Goal: Task Accomplishment & Management: Manage account settings

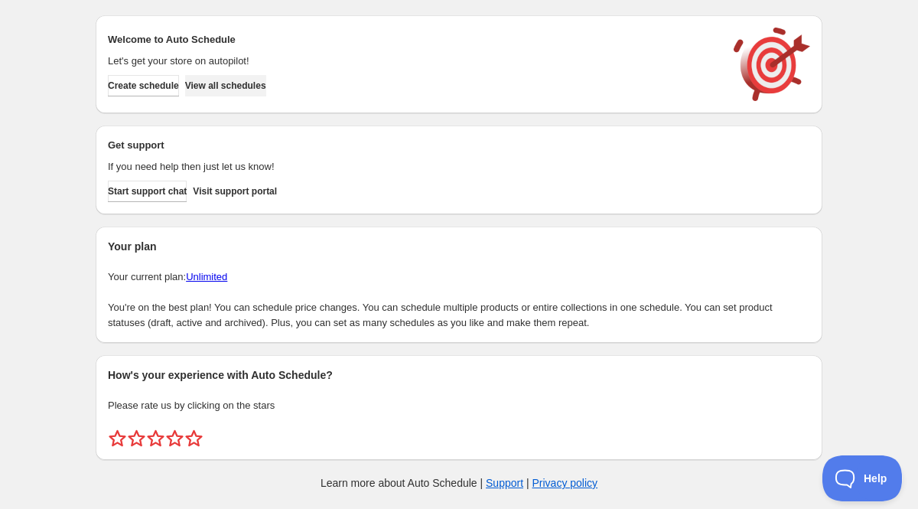
click at [266, 77] on button "View all schedules" at bounding box center [225, 85] width 81 height 21
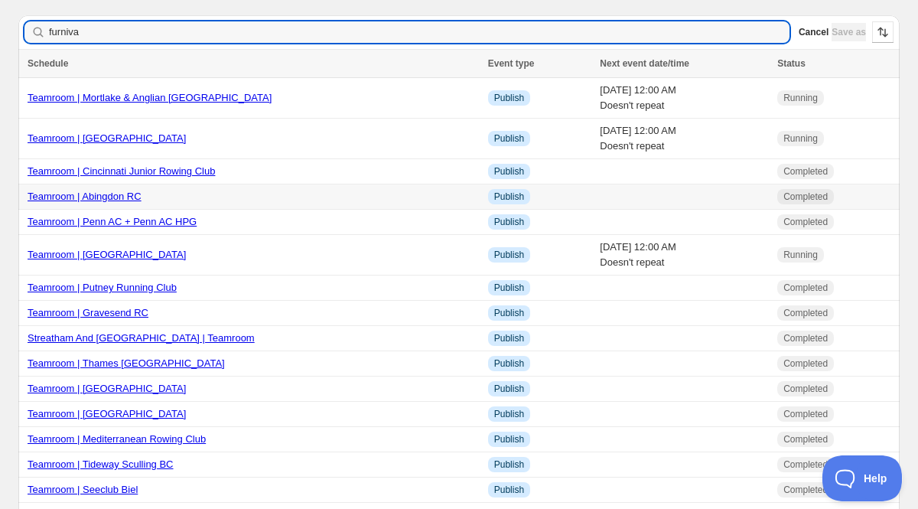
type input "furnival"
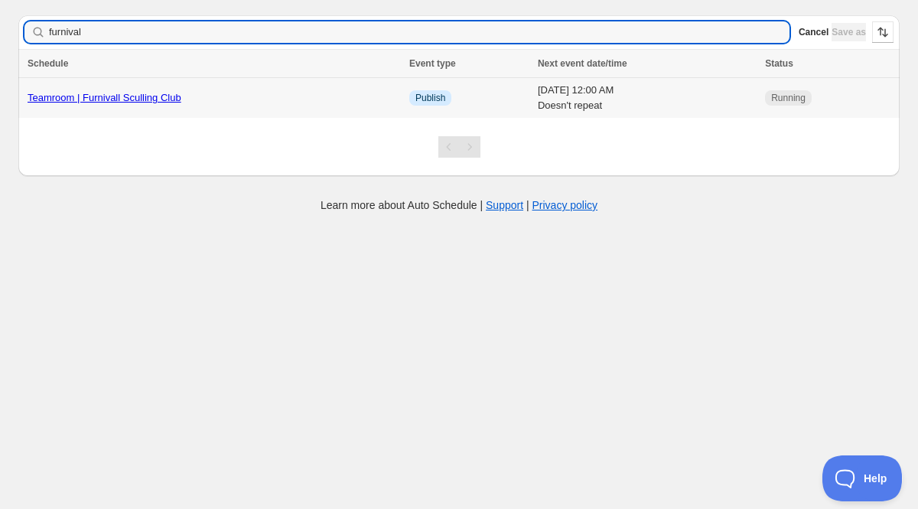
click at [73, 94] on link "Teamroom | Furnivall Sculling Club" at bounding box center [105, 97] width 154 height 11
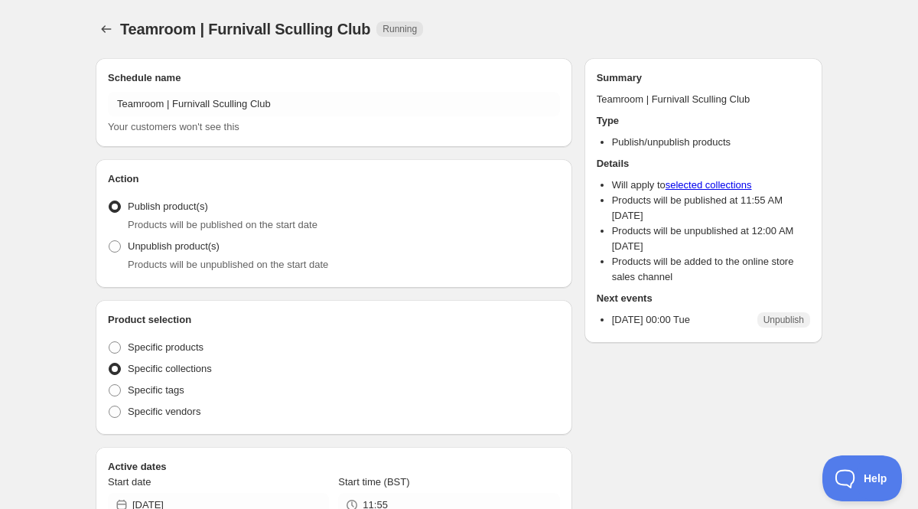
radio input "true"
checkbox input "true"
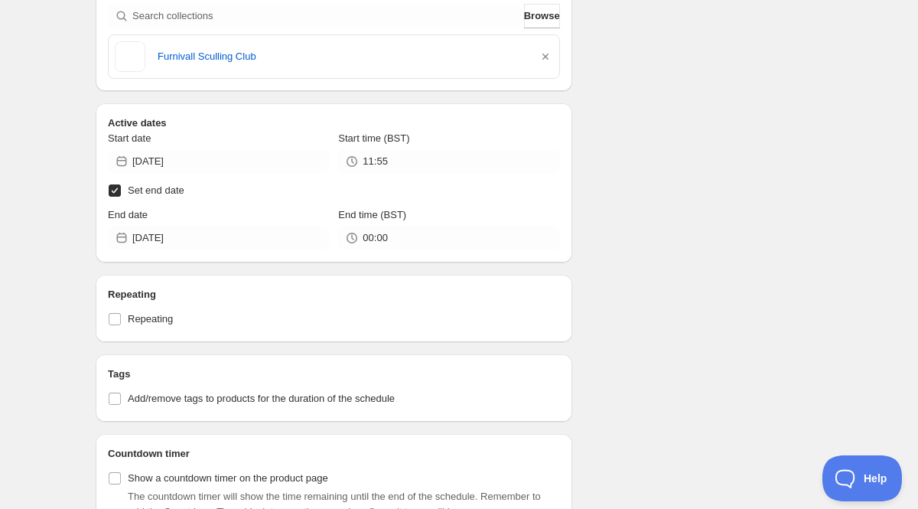
scroll to position [432, 0]
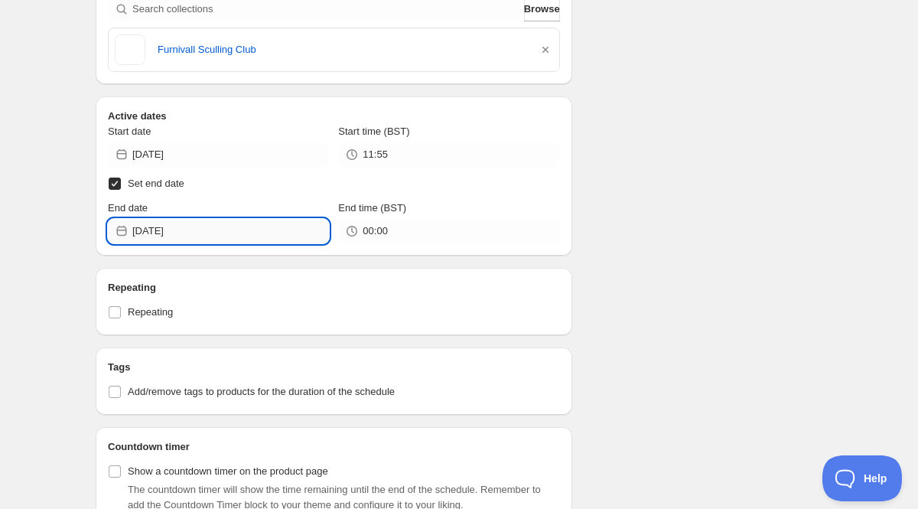
click at [235, 227] on input "2025-09-30" at bounding box center [230, 231] width 197 height 24
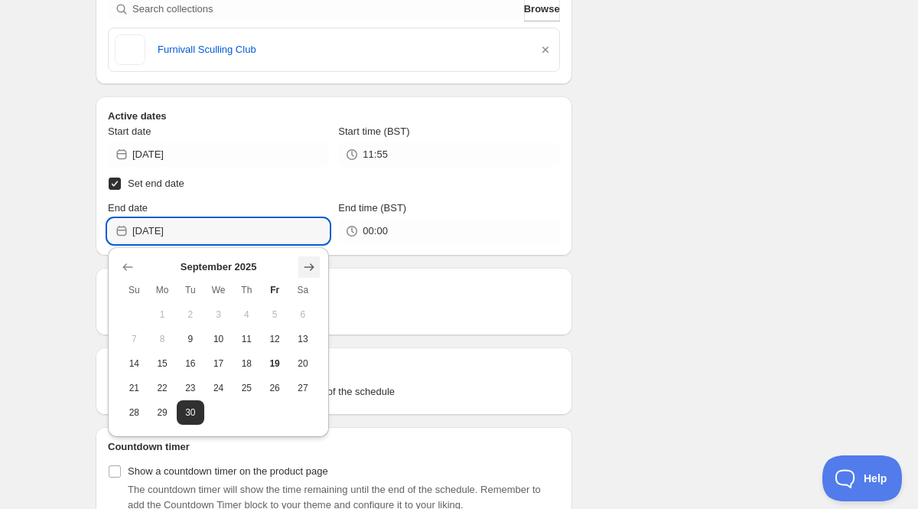
click at [319, 259] on button "Show next month, October 2025" at bounding box center [308, 266] width 21 height 21
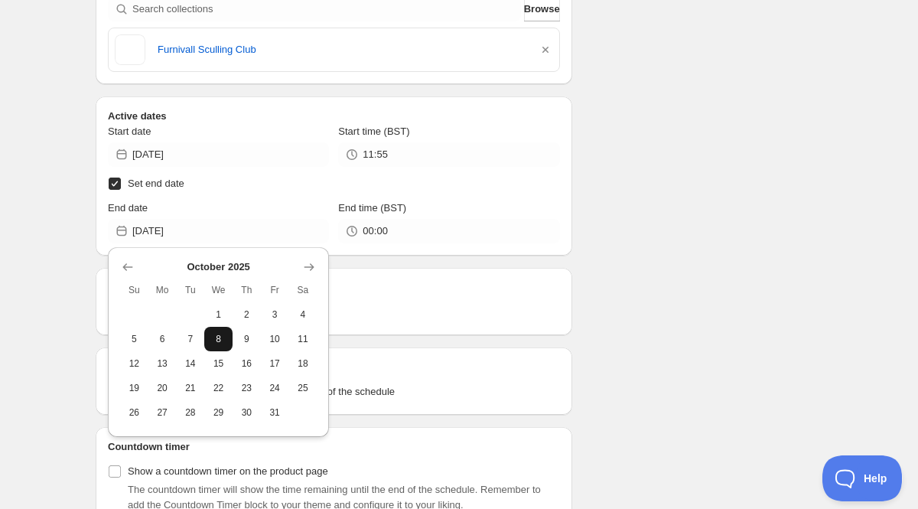
click at [217, 333] on span "8" at bounding box center [218, 339] width 16 height 12
type input "2025-10-08"
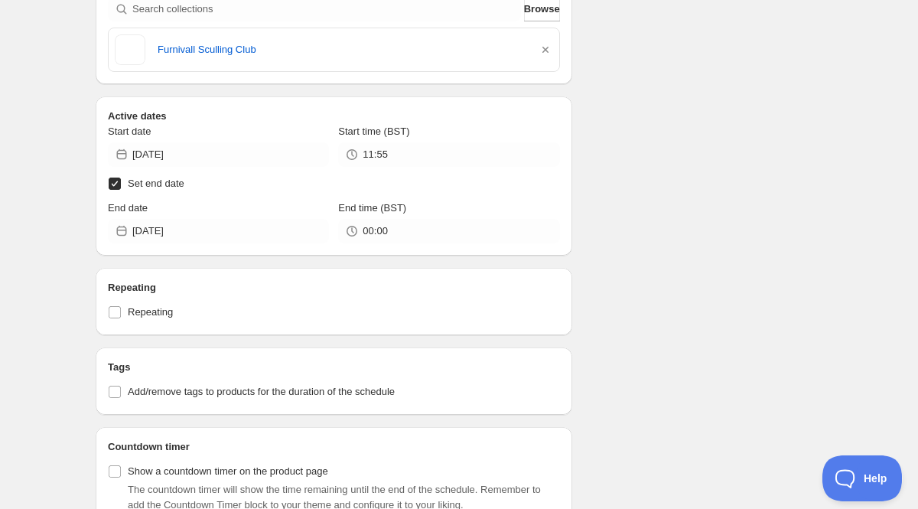
click at [253, 168] on div "Start date 2025-09-09 Start time (BST) 11:55 Set end date End date 2025-10-08 E…" at bounding box center [334, 183] width 452 height 119
click at [232, 161] on input "2025-09-09" at bounding box center [230, 154] width 197 height 24
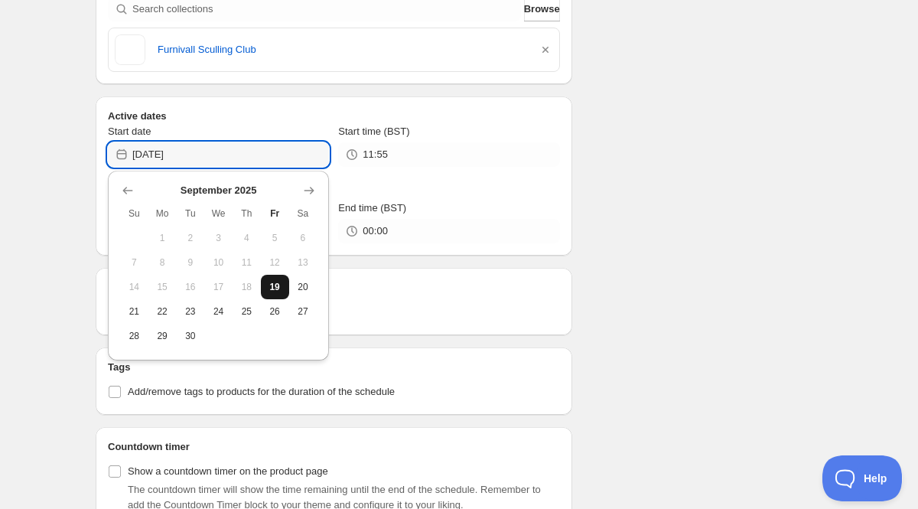
click at [275, 288] on span "19" at bounding box center [275, 287] width 16 height 12
type input "2025-09-19"
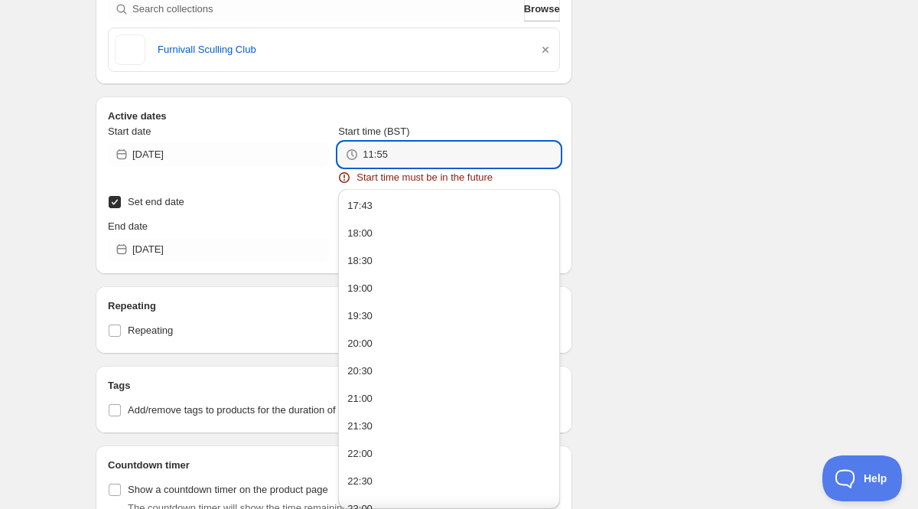
drag, startPoint x: 400, startPoint y: 150, endPoint x: 313, endPoint y: 141, distance: 87.7
click at [313, 141] on div "Start date 2025-09-19 Start time (BST) 11:55 Start time must be in the future" at bounding box center [334, 154] width 452 height 61
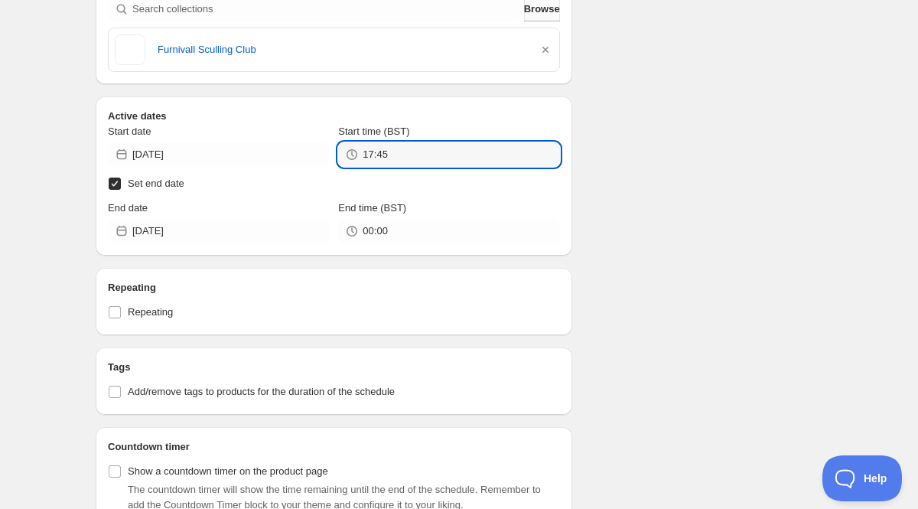
type input "17:45"
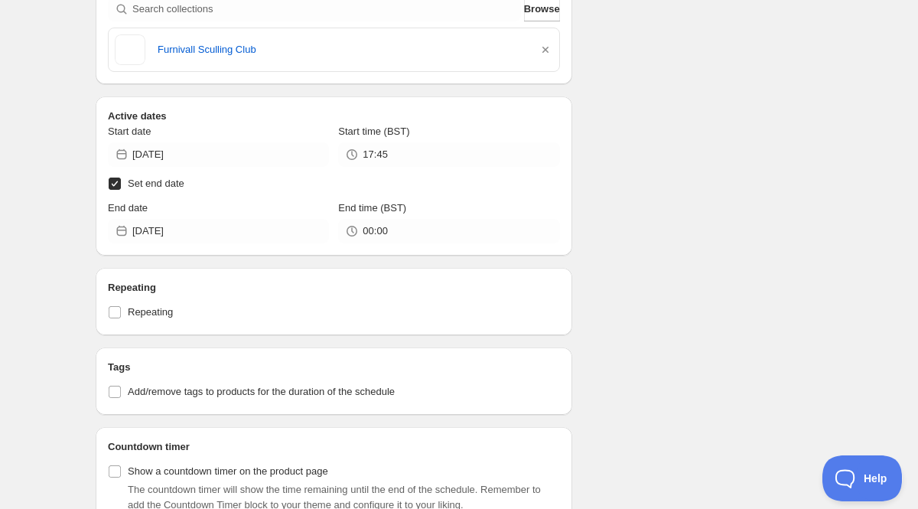
scroll to position [0, 0]
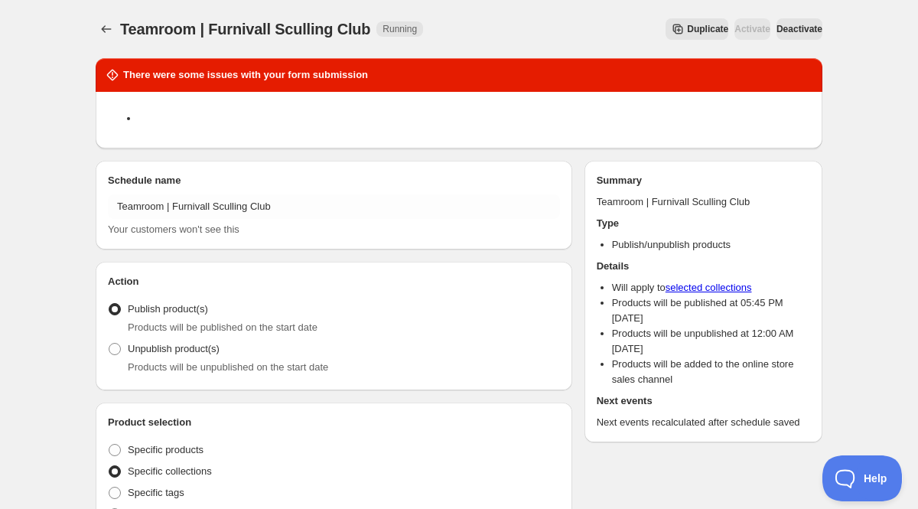
click at [783, 20] on button "Deactivate" at bounding box center [800, 28] width 46 height 21
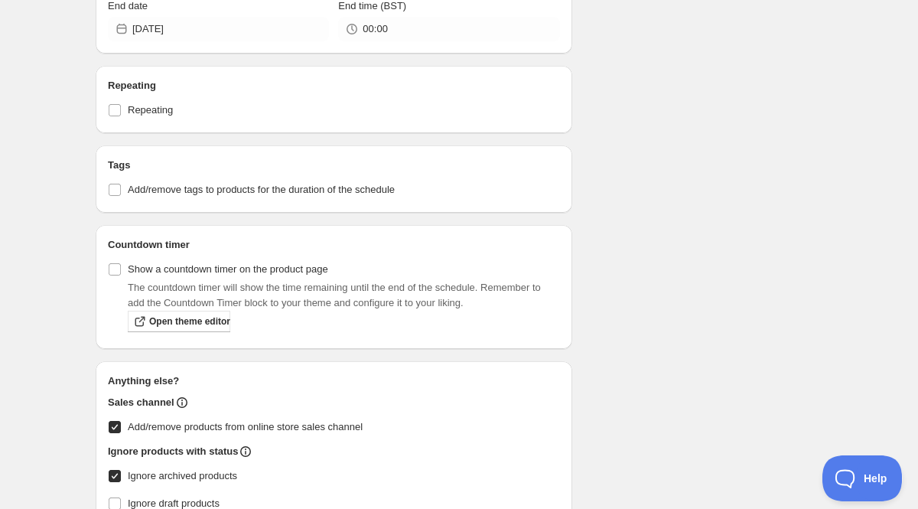
scroll to position [301, 0]
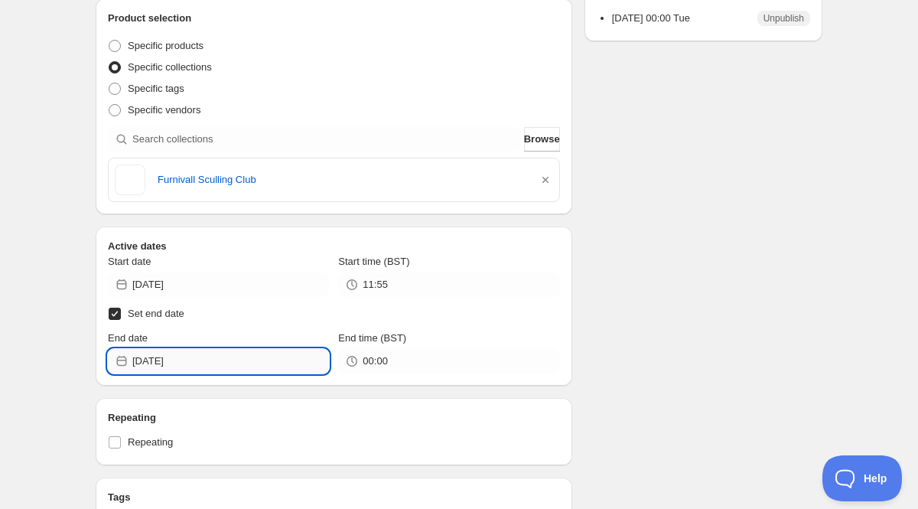
click at [197, 355] on input "[DATE]" at bounding box center [230, 361] width 197 height 24
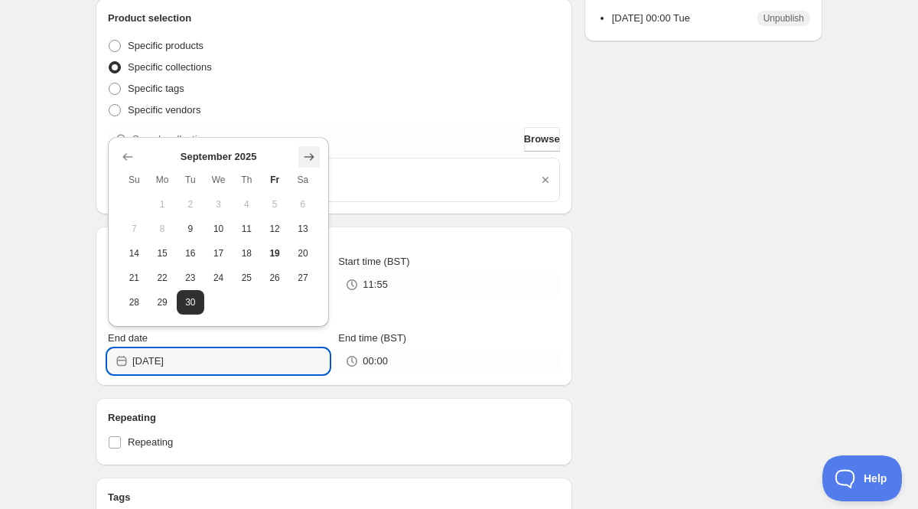
click at [311, 159] on icon "Show next month, October 2025" at bounding box center [310, 157] width 10 height 8
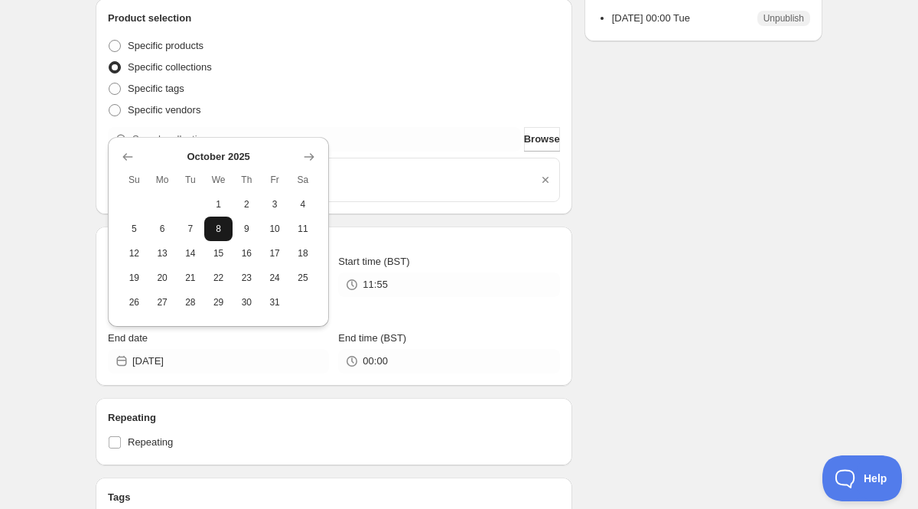
click at [223, 233] on span "8" at bounding box center [218, 229] width 16 height 12
type input "[DATE]"
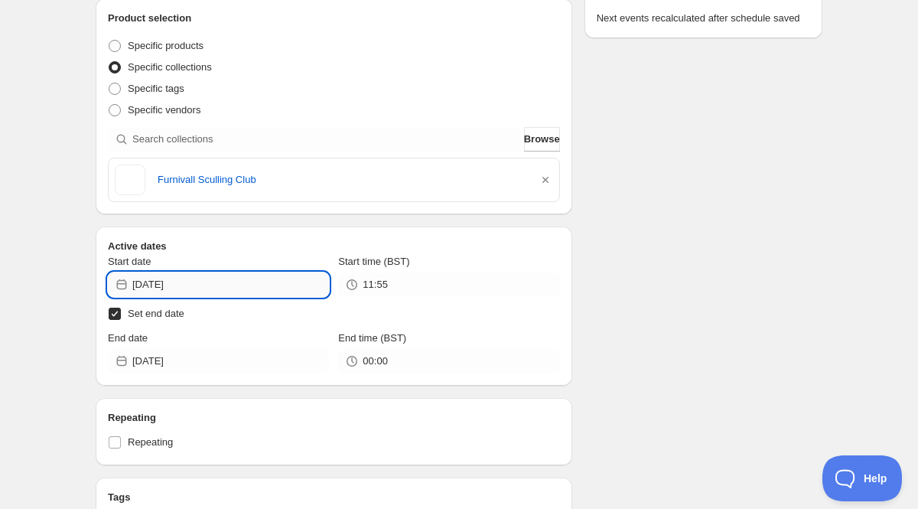
click at [256, 292] on input "[DATE]" at bounding box center [230, 284] width 197 height 24
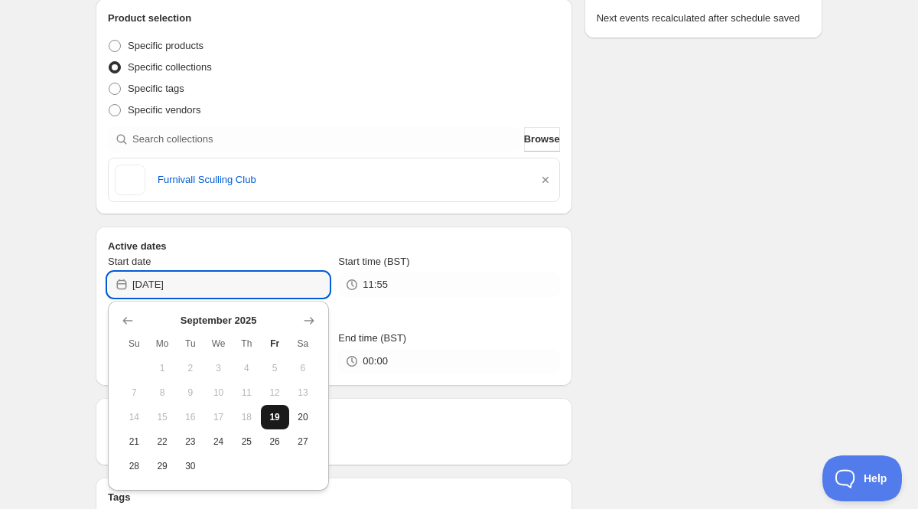
click at [275, 419] on span "19" at bounding box center [275, 417] width 16 height 12
type input "[DATE]"
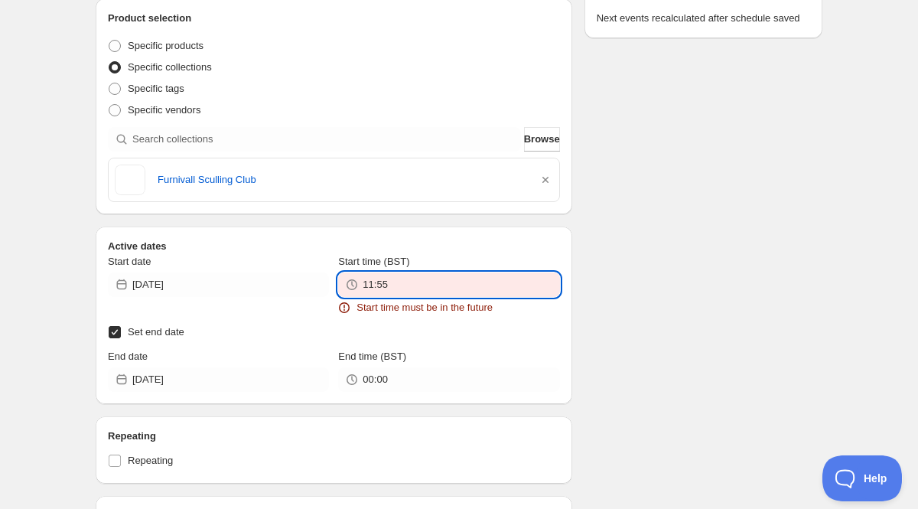
click at [375, 293] on input "11:55" at bounding box center [461, 284] width 197 height 24
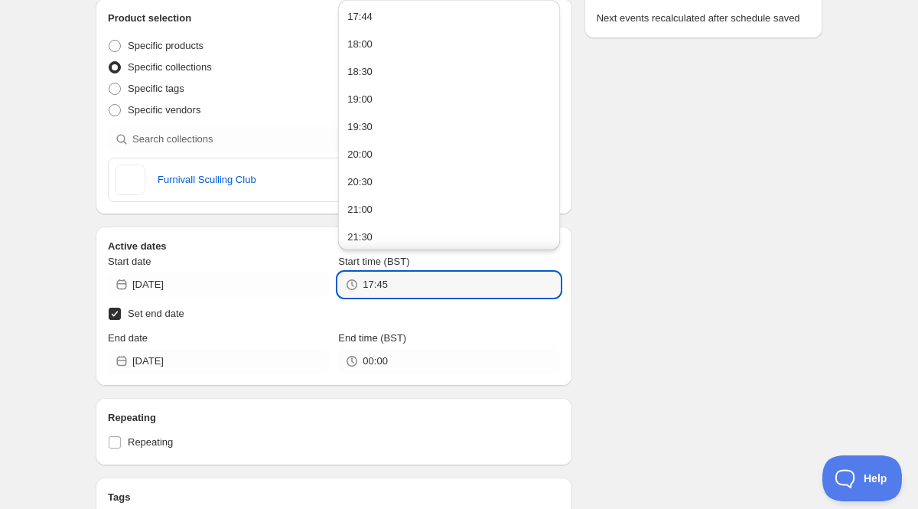
type input "17:45"
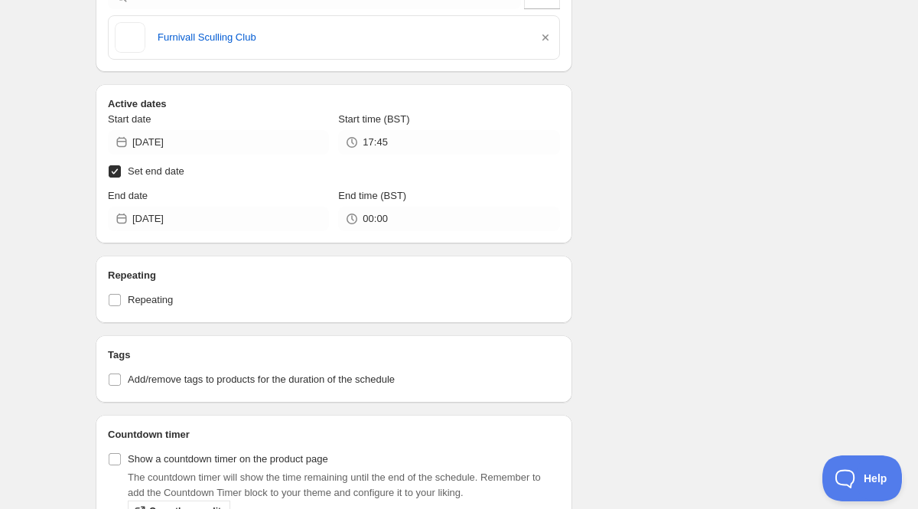
scroll to position [0, 0]
